Goal: Task Accomplishment & Management: Use online tool/utility

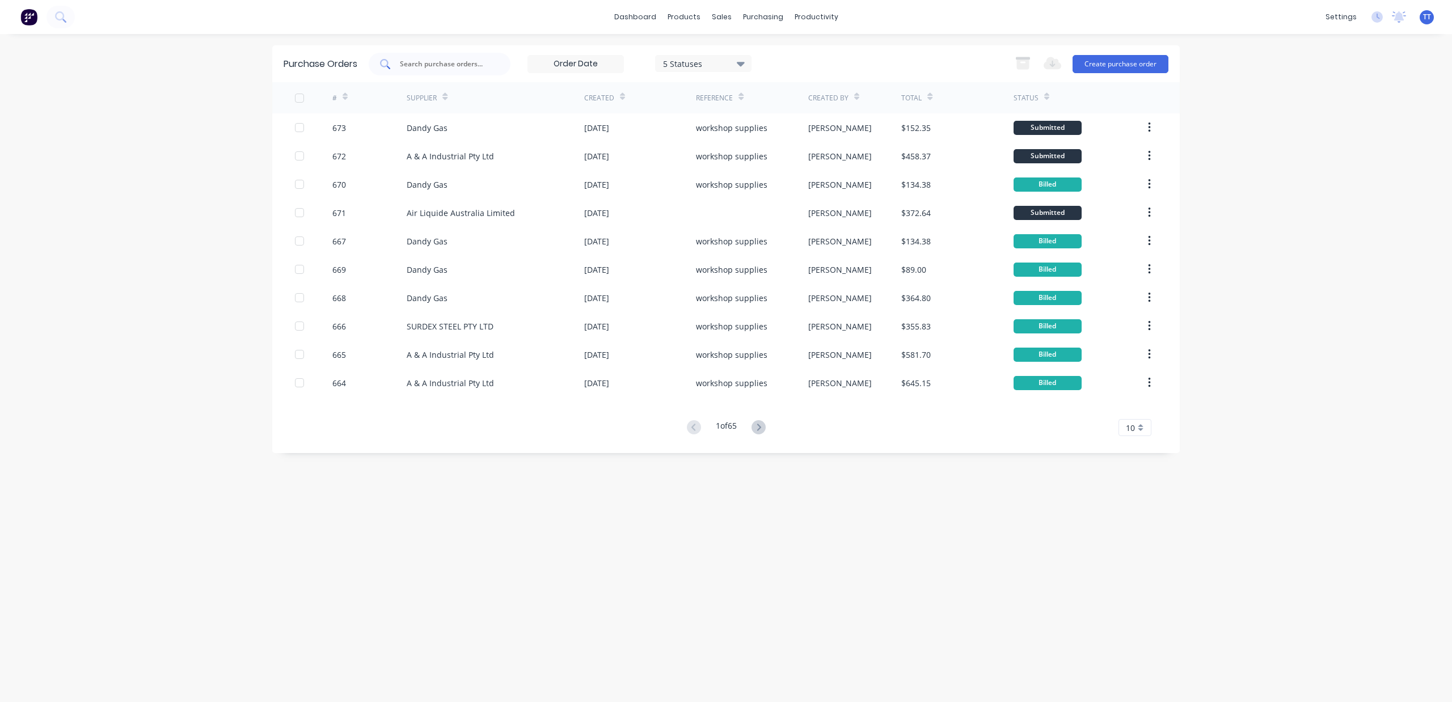
click at [402, 55] on div at bounding box center [440, 64] width 142 height 23
type input "640"
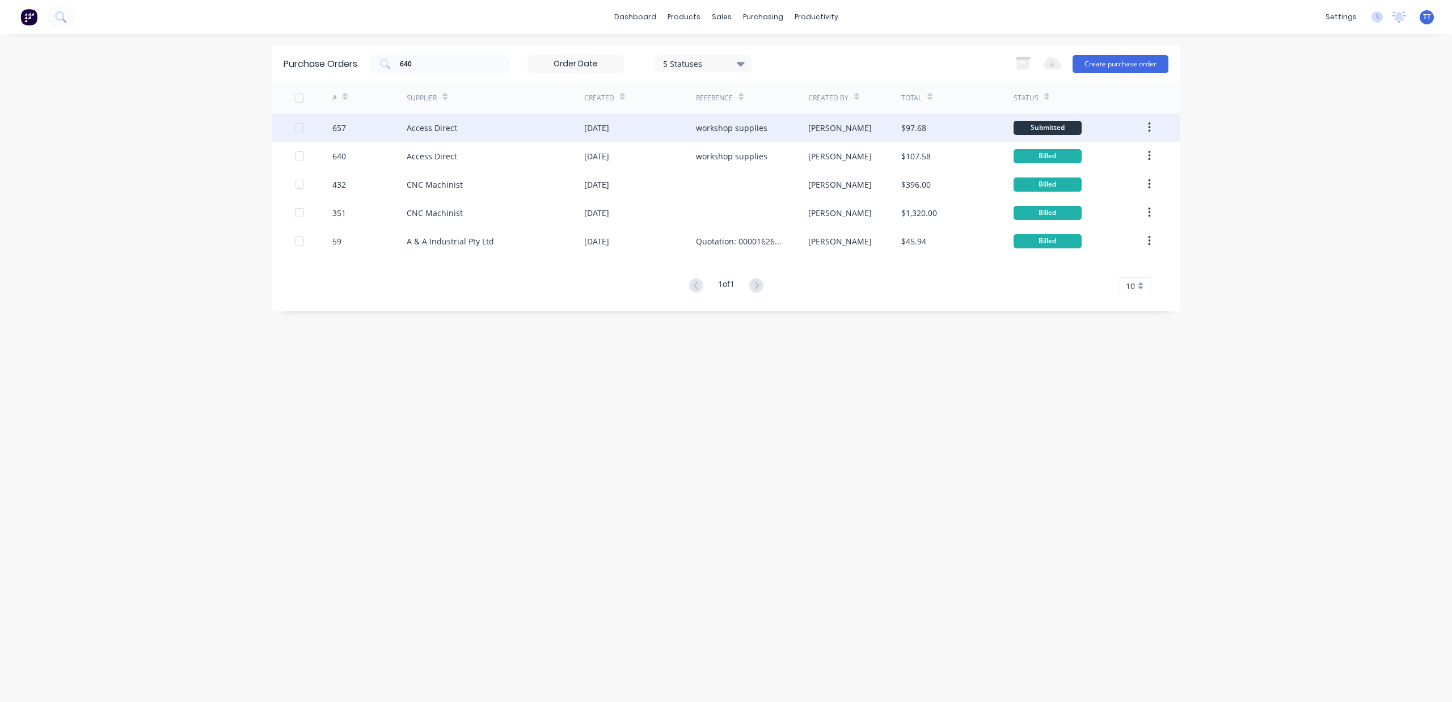
click at [450, 128] on div "Access Direct" at bounding box center [432, 128] width 50 height 12
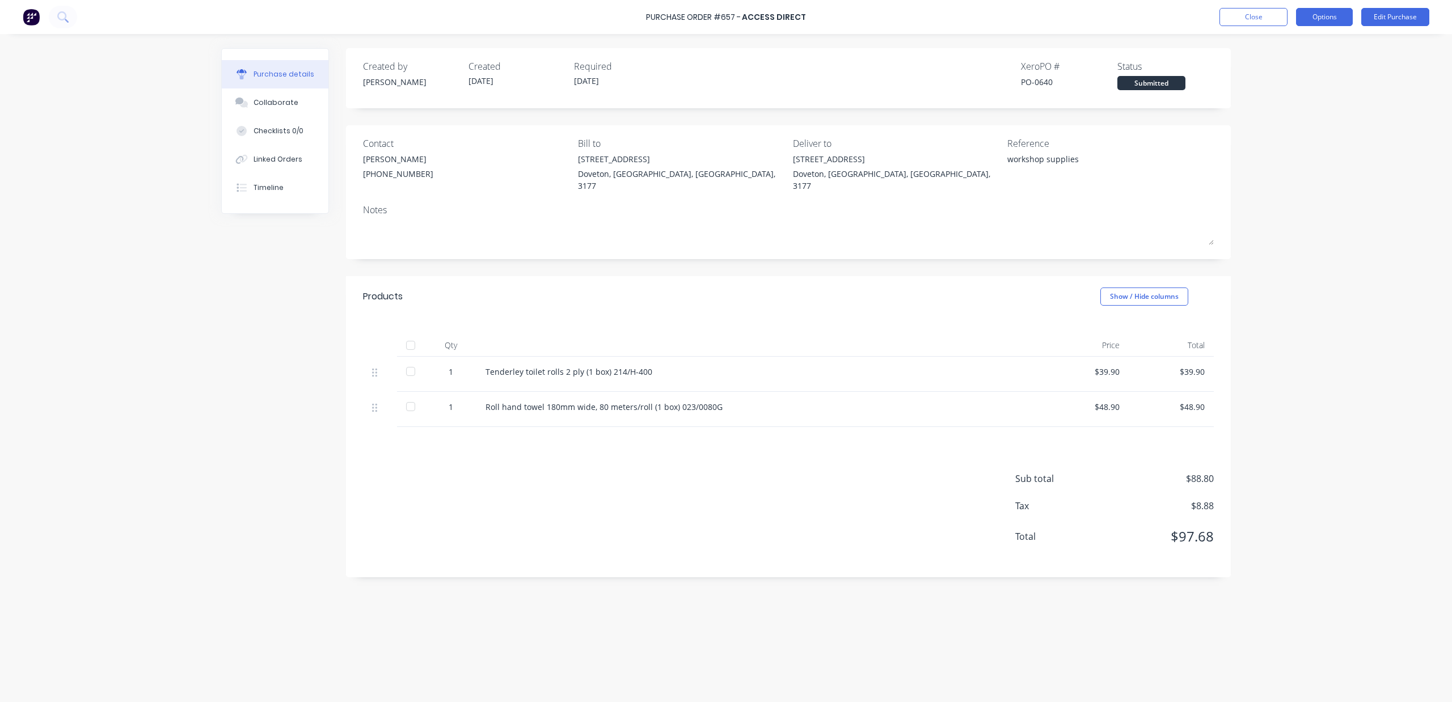
click at [1314, 18] on button "Options" at bounding box center [1324, 17] width 57 height 18
drag, startPoint x: 1307, startPoint y: 66, endPoint x: 1314, endPoint y: 42, distance: 24.8
click at [1314, 42] on div "Print / Email Convert to Bill Split order Duplicate Change supplier Archive" at bounding box center [1299, 103] width 108 height 142
click at [1314, 42] on div "Print / Email" at bounding box center [1298, 46] width 87 height 16
click at [1310, 70] on div "With pricing" at bounding box center [1298, 69] width 87 height 16
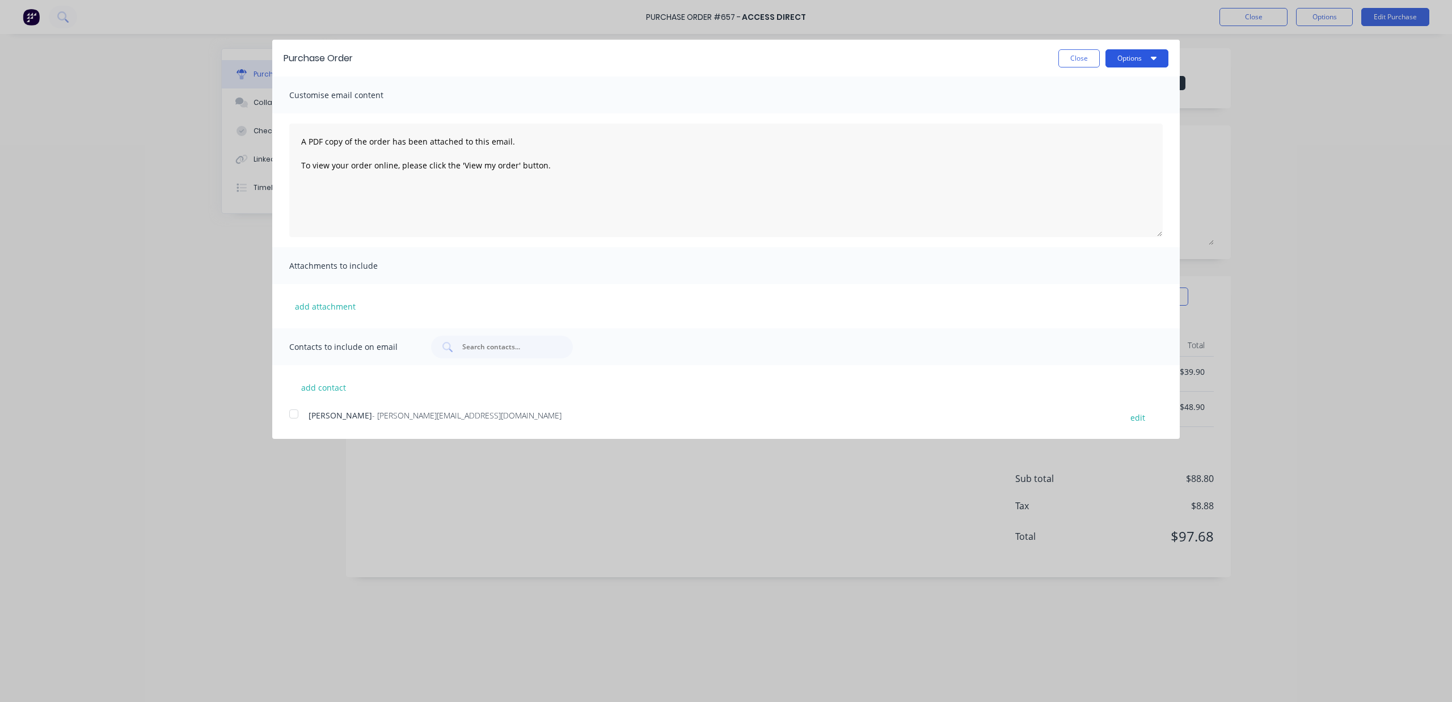
drag, startPoint x: 1146, startPoint y: 52, endPoint x: 1138, endPoint y: 58, distance: 9.8
click at [1145, 52] on button "Options" at bounding box center [1136, 58] width 63 height 18
click at [1106, 91] on div "Print" at bounding box center [1114, 87] width 87 height 16
click at [1078, 53] on button "Close" at bounding box center [1078, 58] width 41 height 18
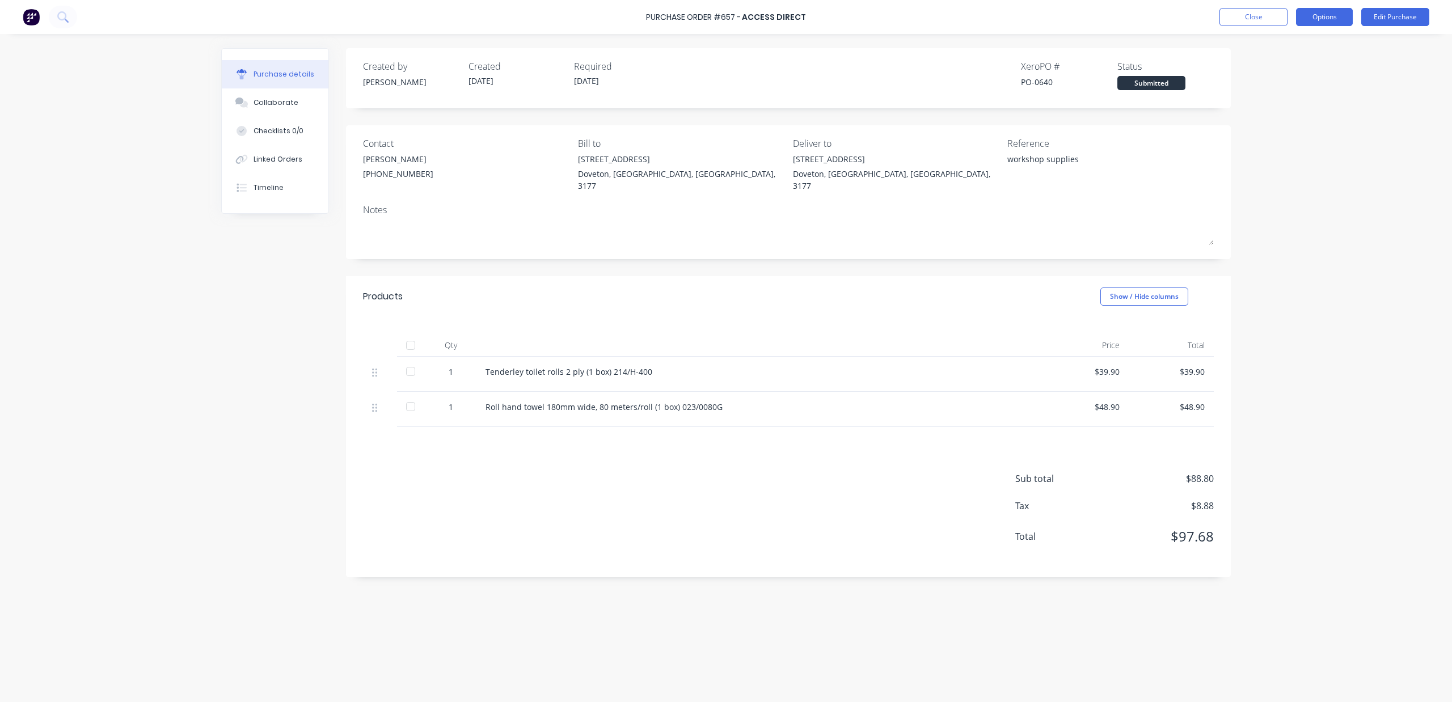
click at [1349, 8] on button "Options" at bounding box center [1324, 17] width 57 height 18
click at [1296, 64] on div "Convert to Bill" at bounding box center [1298, 69] width 87 height 16
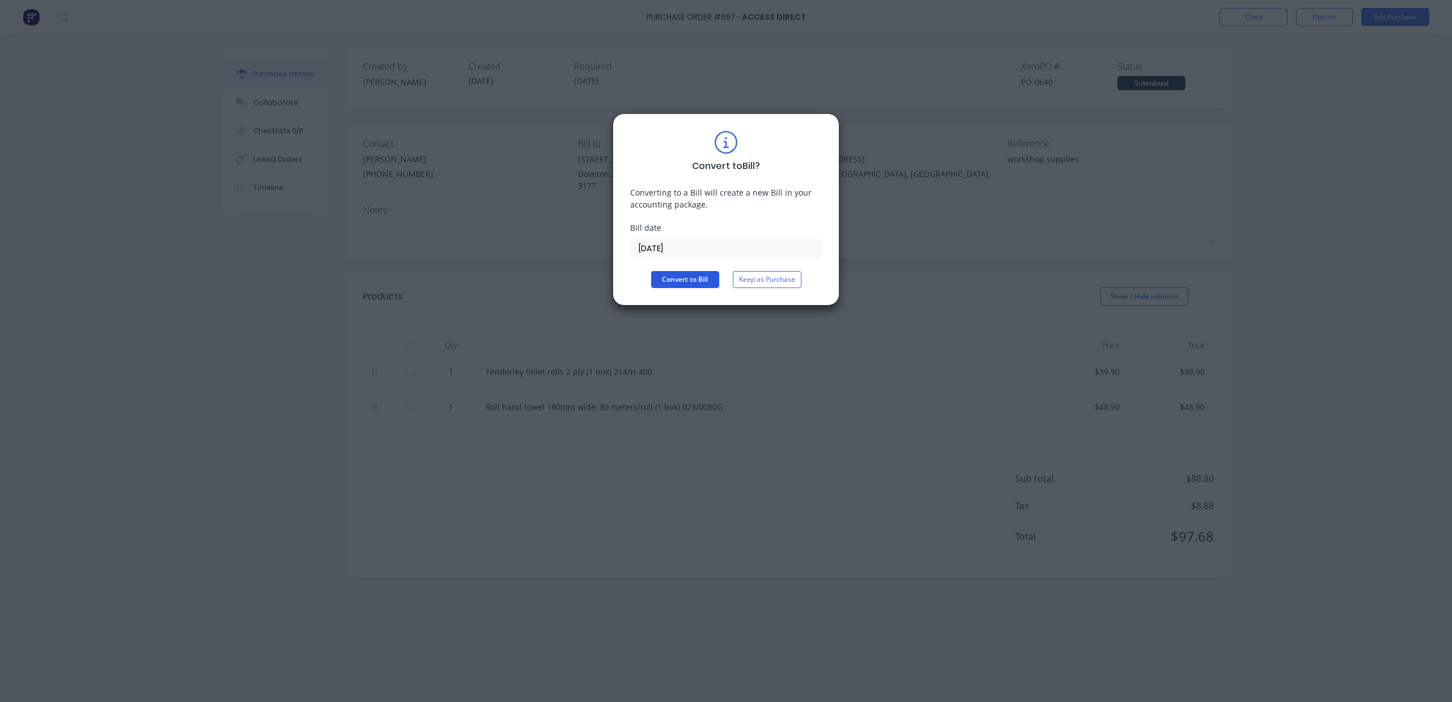
click at [687, 280] on button "Convert to Bill" at bounding box center [685, 279] width 68 height 17
type textarea "x"
